Goal: Contribute content: Contribute content

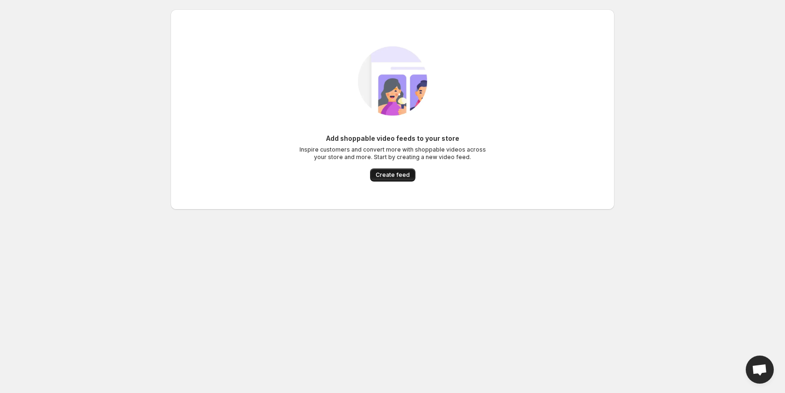
click at [397, 175] on span "Create feed" at bounding box center [393, 174] width 34 height 7
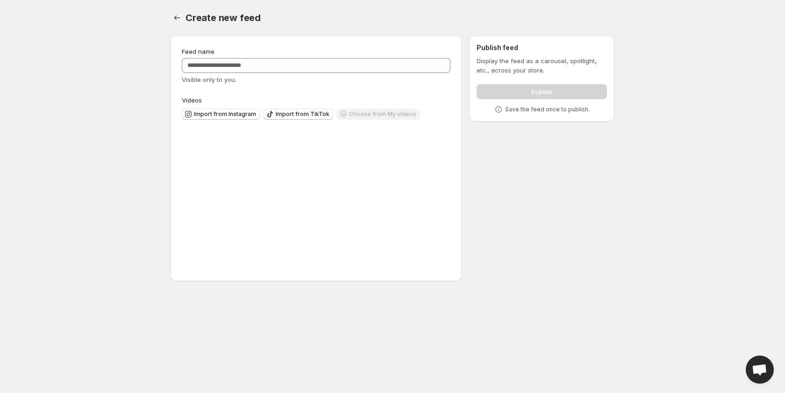
click at [397, 175] on div "Upload videos Drag & drop a video here to upload. (max 250 MB)" at bounding box center [316, 199] width 268 height 140
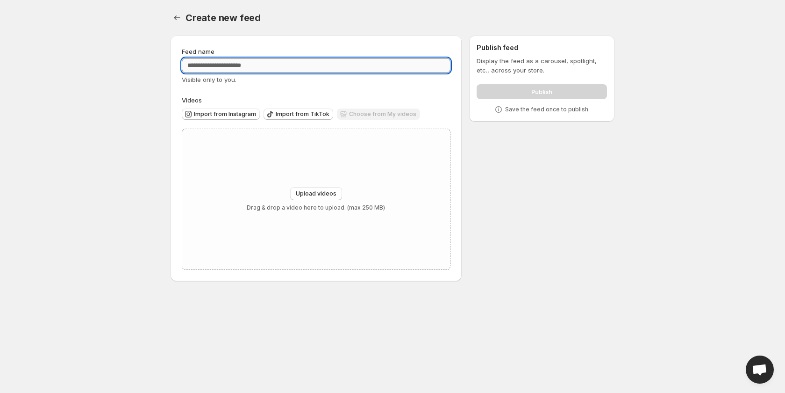
drag, startPoint x: 262, startPoint y: 65, endPoint x: 224, endPoint y: 66, distance: 37.4
click at [244, 65] on input "Feed name" at bounding box center [316, 65] width 269 height 15
type input "*********"
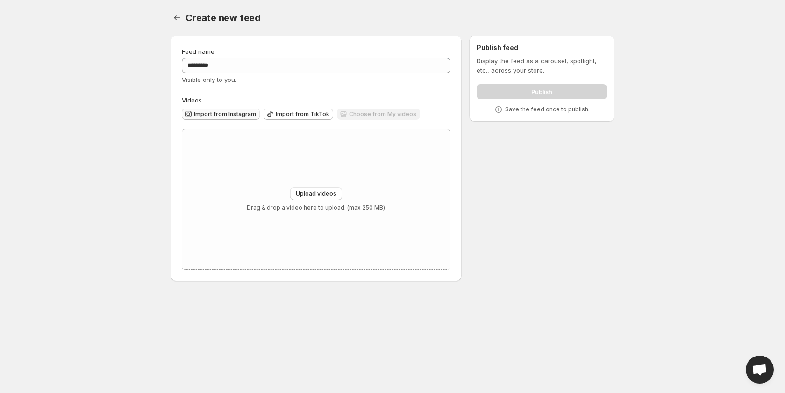
click at [225, 114] on span "Import from Instagram" at bounding box center [225, 113] width 62 height 7
click at [305, 106] on div "Import from Instagram Import from TikTok Choose from My videos" at bounding box center [314, 113] width 272 height 16
click at [285, 113] on span "Import from TikTok" at bounding box center [303, 113] width 54 height 7
click at [287, 111] on span "Import from TikTok" at bounding box center [303, 113] width 54 height 7
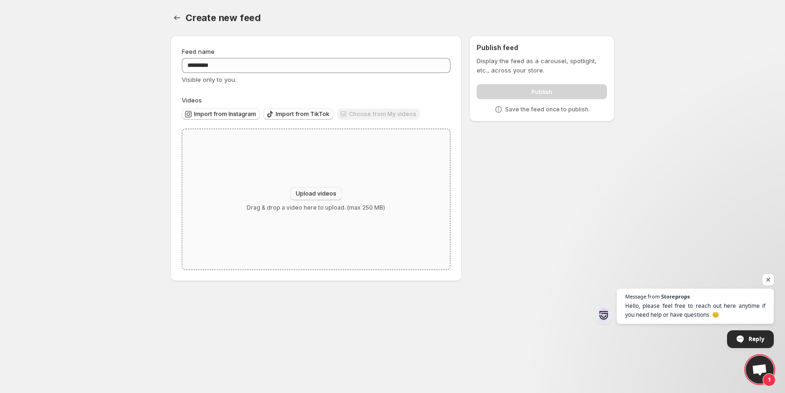
click at [339, 195] on button "Upload videos" at bounding box center [316, 193] width 52 height 13
click at [286, 116] on span "Import from TikTok" at bounding box center [303, 113] width 54 height 7
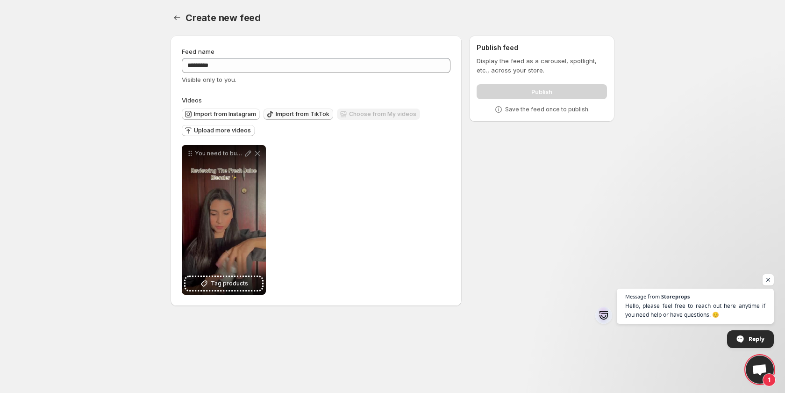
click at [280, 111] on span "Import from TikTok" at bounding box center [303, 113] width 54 height 7
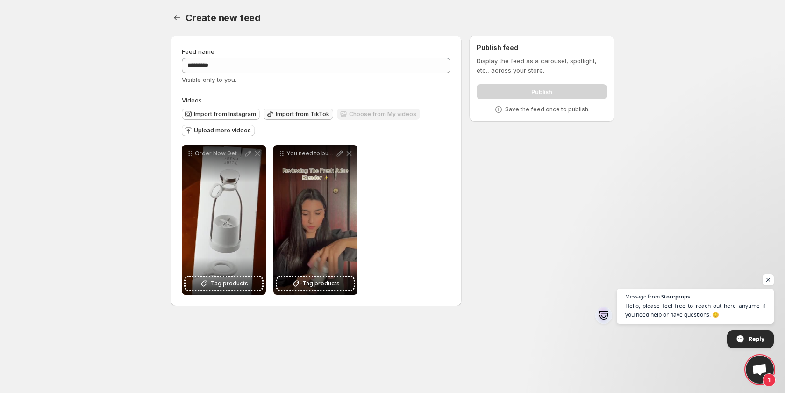
click at [292, 115] on span "Import from TikTok" at bounding box center [303, 113] width 54 height 7
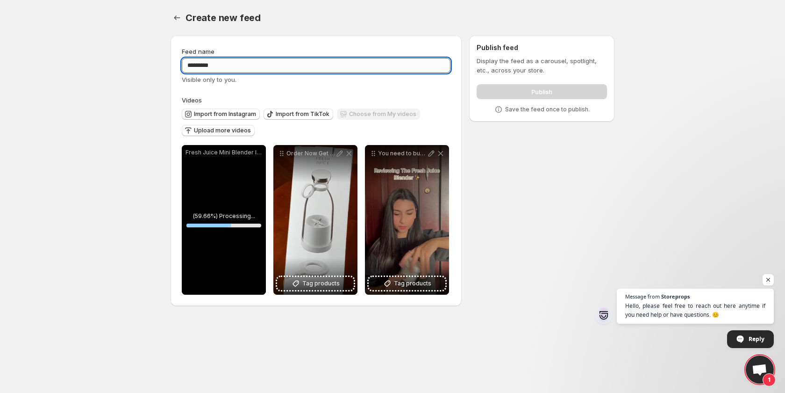
click at [300, 67] on input "*********" at bounding box center [316, 65] width 269 height 15
click at [296, 112] on span "Import from TikTok" at bounding box center [303, 113] width 54 height 7
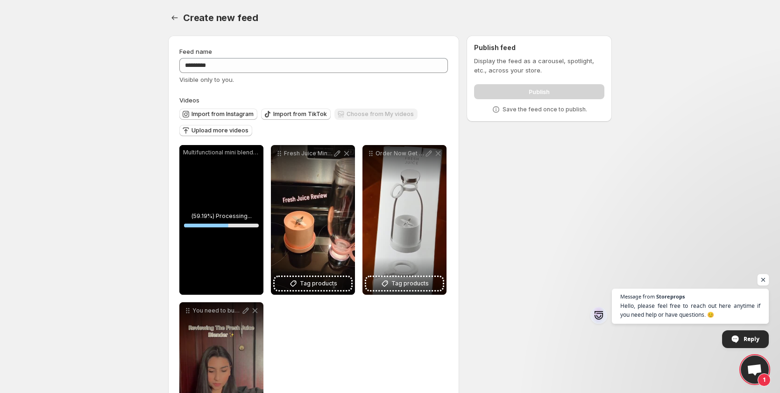
click at [763, 280] on span "Open chat" at bounding box center [764, 280] width 12 height 12
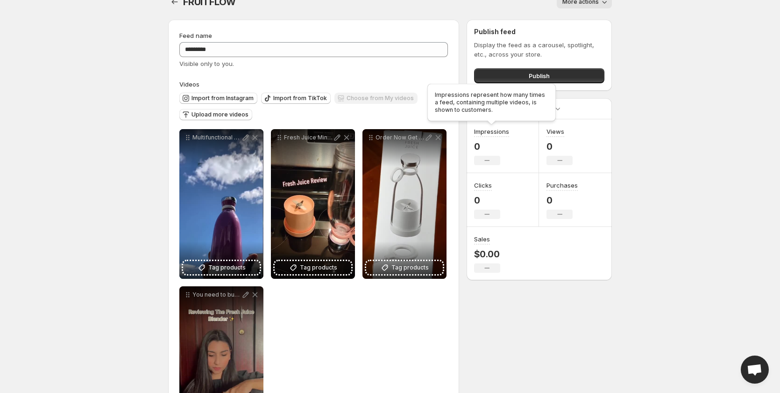
scroll to position [62, 0]
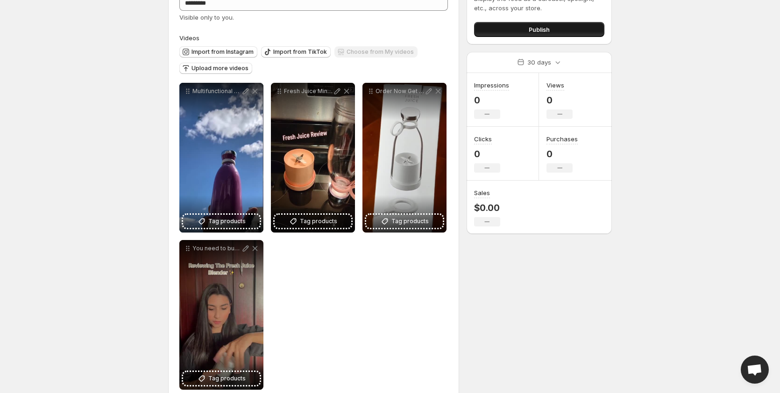
click at [553, 22] on button "Publish" at bounding box center [539, 29] width 130 height 15
